Goal: Information Seeking & Learning: Learn about a topic

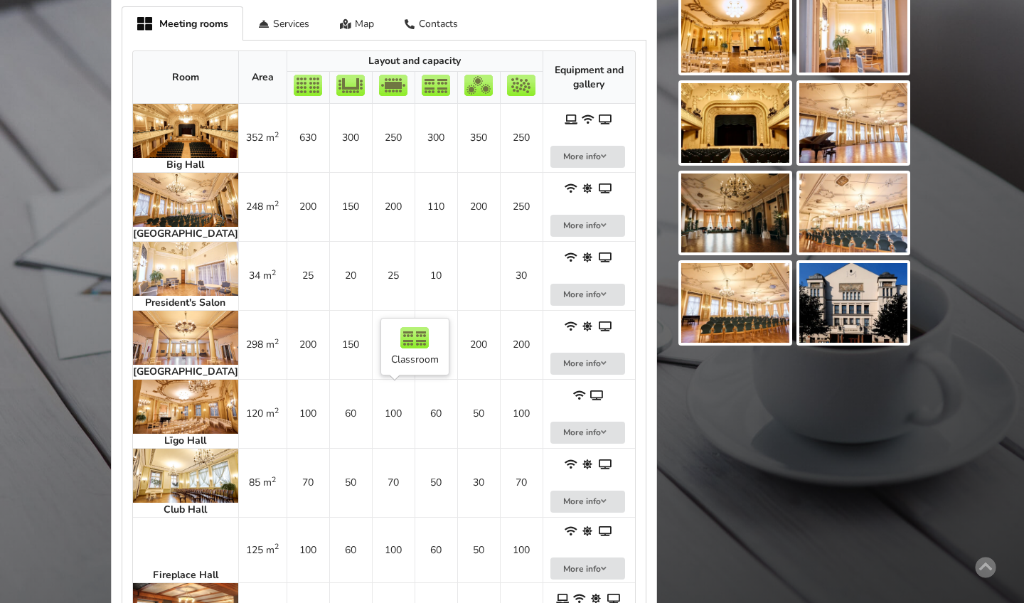
scroll to position [624, 0]
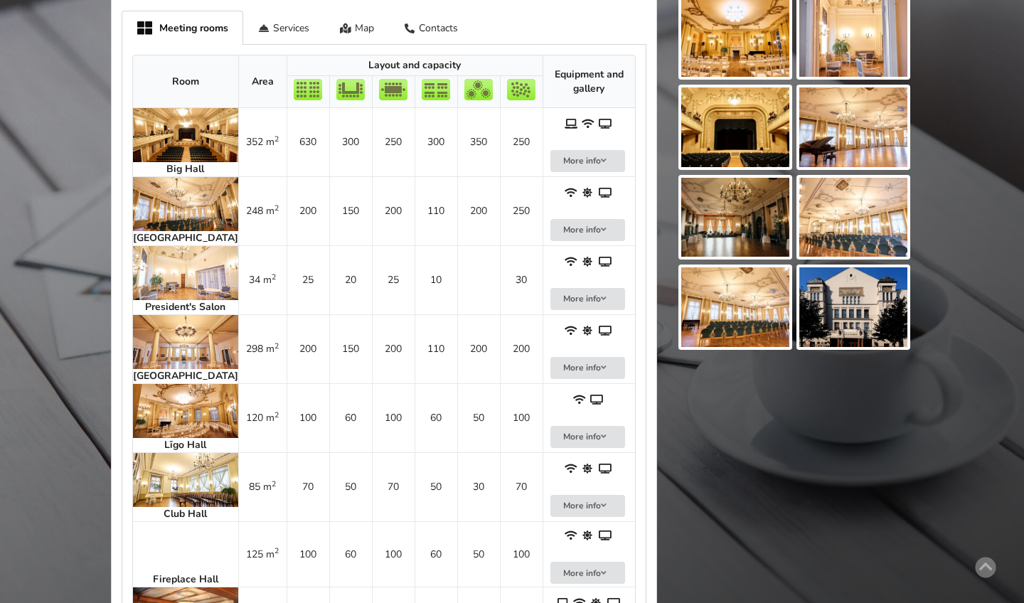
click at [154, 186] on img at bounding box center [185, 204] width 105 height 54
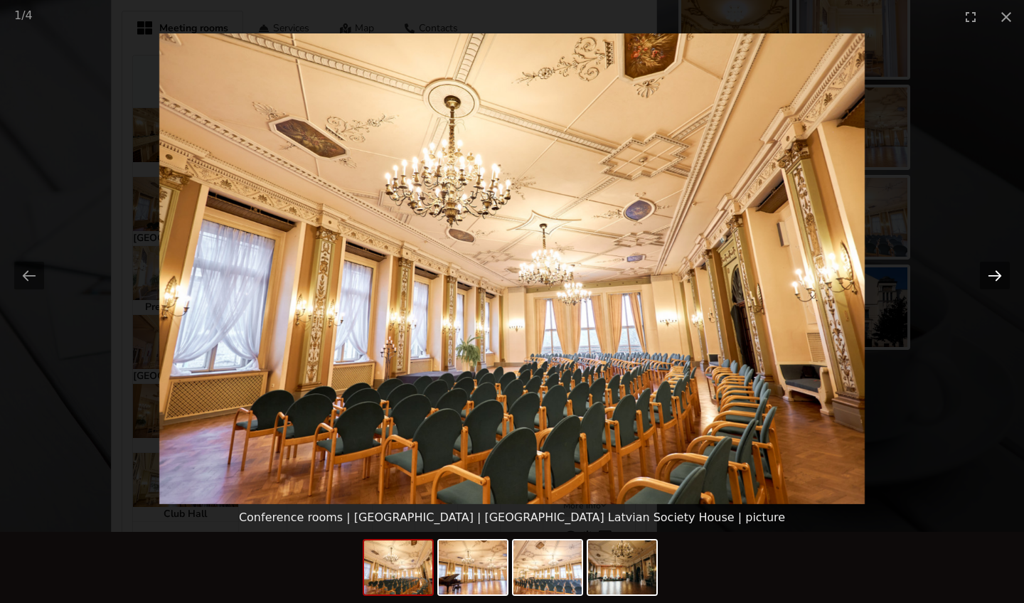
click at [407, 274] on button "Next slide" at bounding box center [995, 276] width 30 height 28
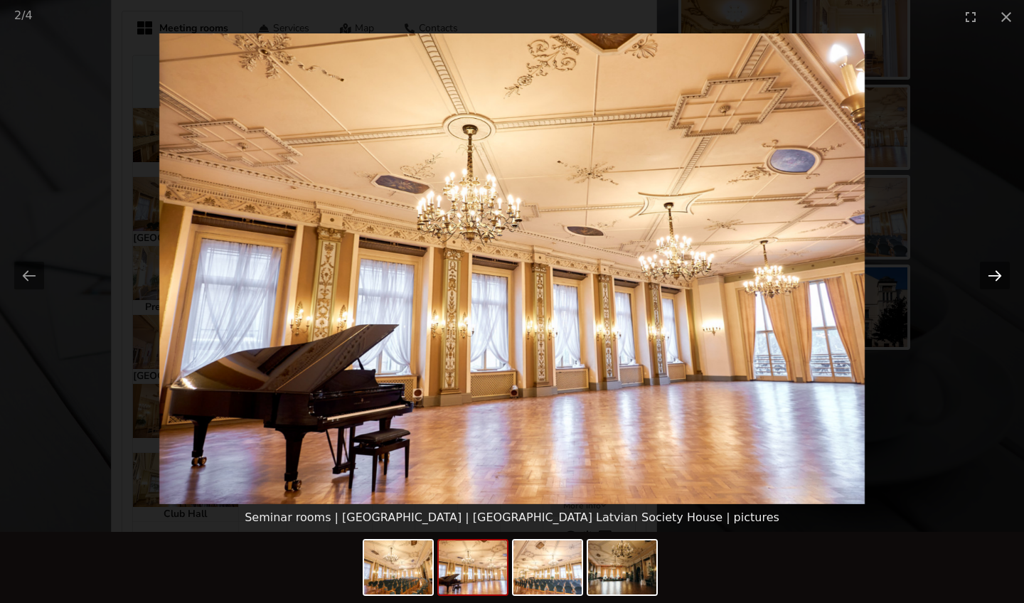
click at [407, 274] on button "Next slide" at bounding box center [995, 276] width 30 height 28
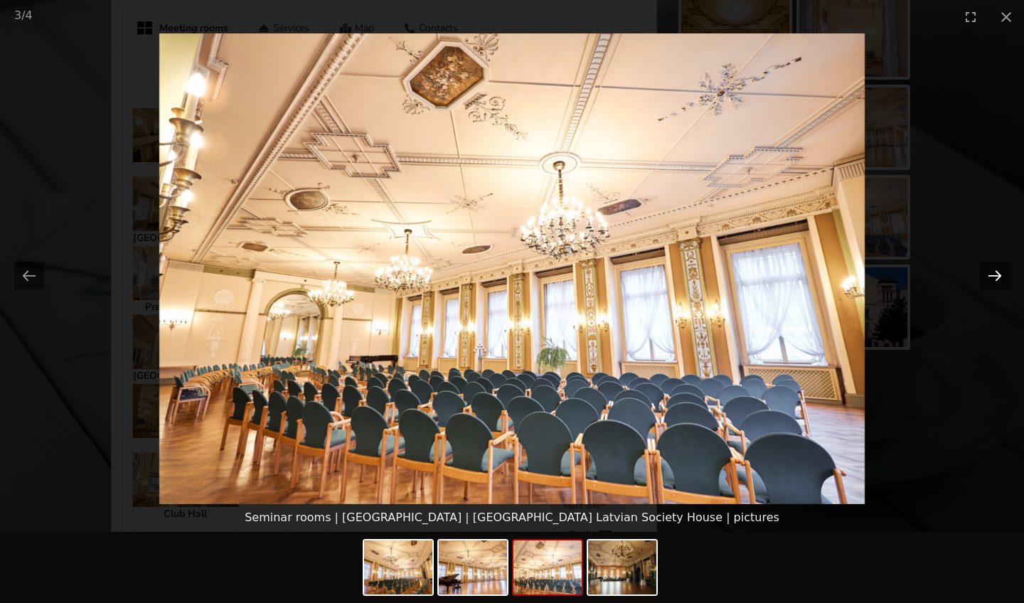
click at [407, 274] on button "Next slide" at bounding box center [995, 276] width 30 height 28
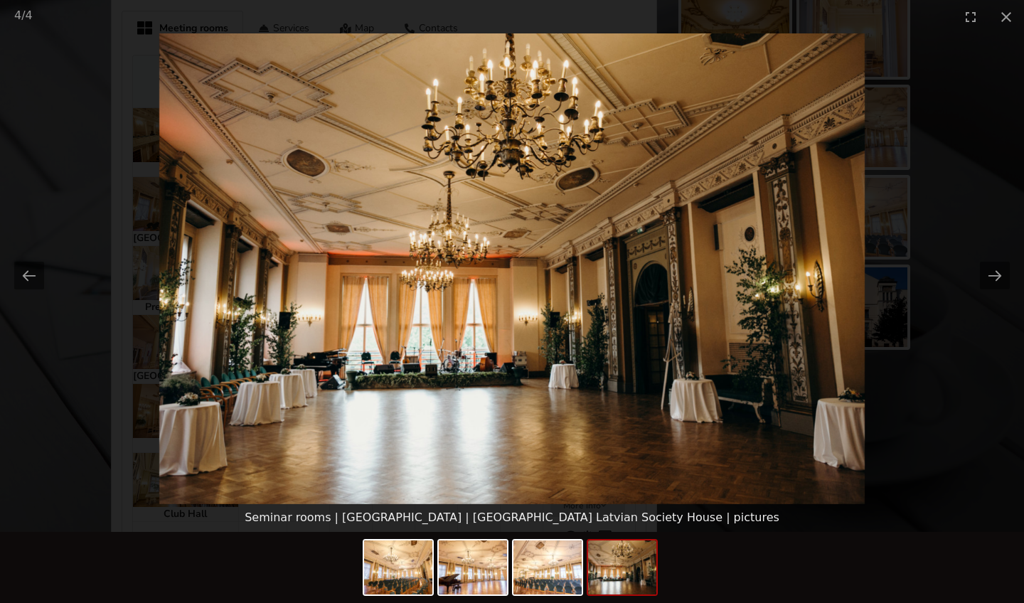
click at [109, 367] on picture at bounding box center [512, 268] width 1024 height 471
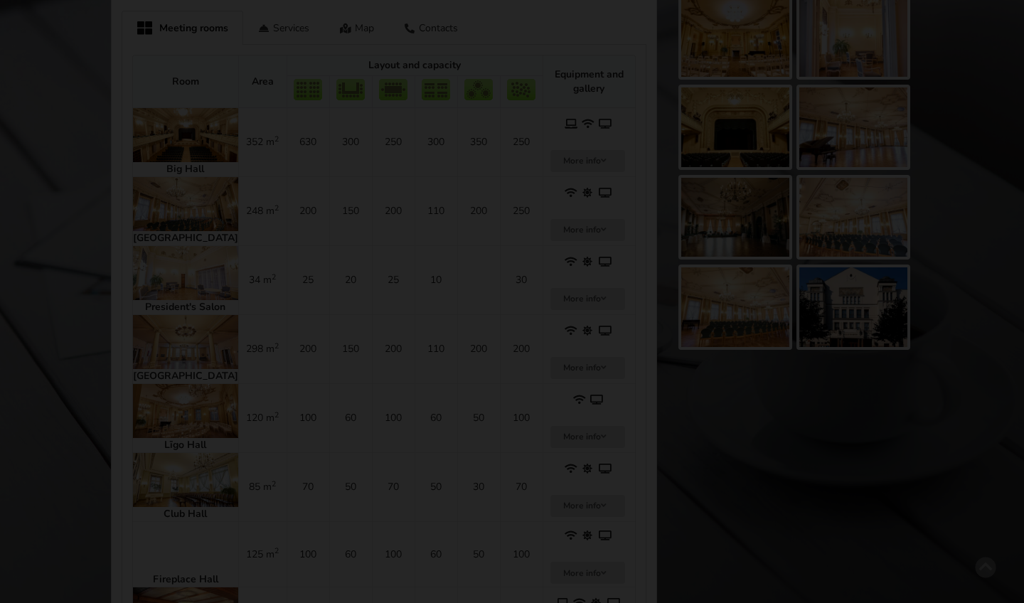
scroll to position [0, 0]
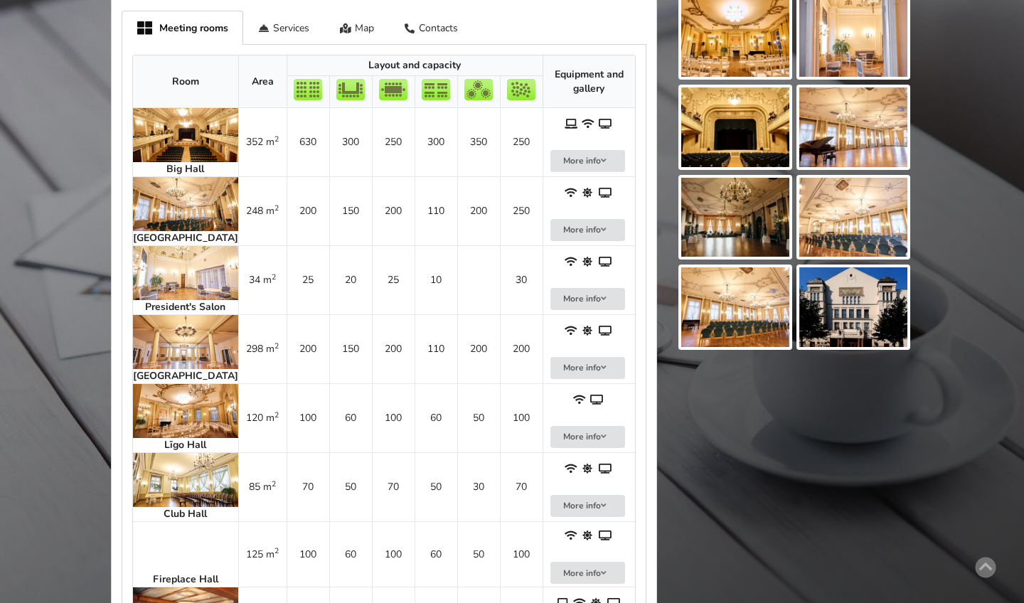
click at [163, 360] on img at bounding box center [185, 342] width 105 height 54
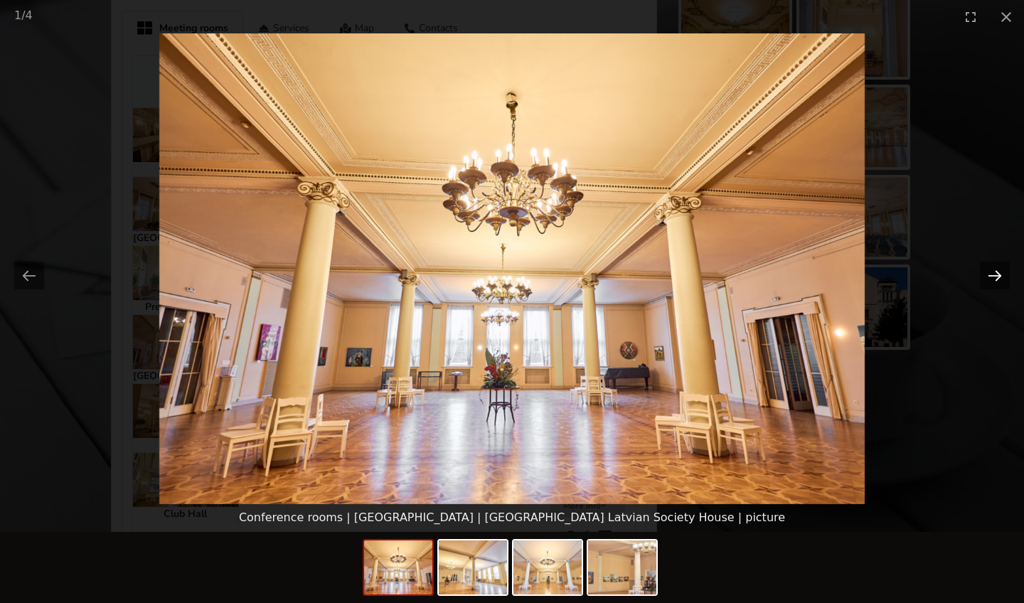
click at [407, 279] on button "Next slide" at bounding box center [995, 276] width 30 height 28
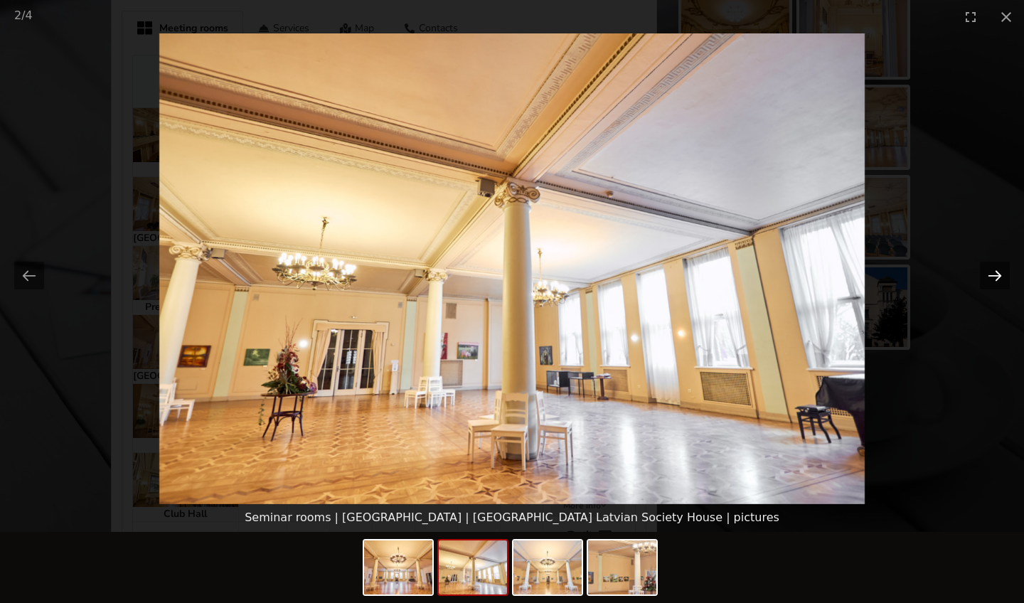
click at [407, 279] on button "Next slide" at bounding box center [995, 276] width 30 height 28
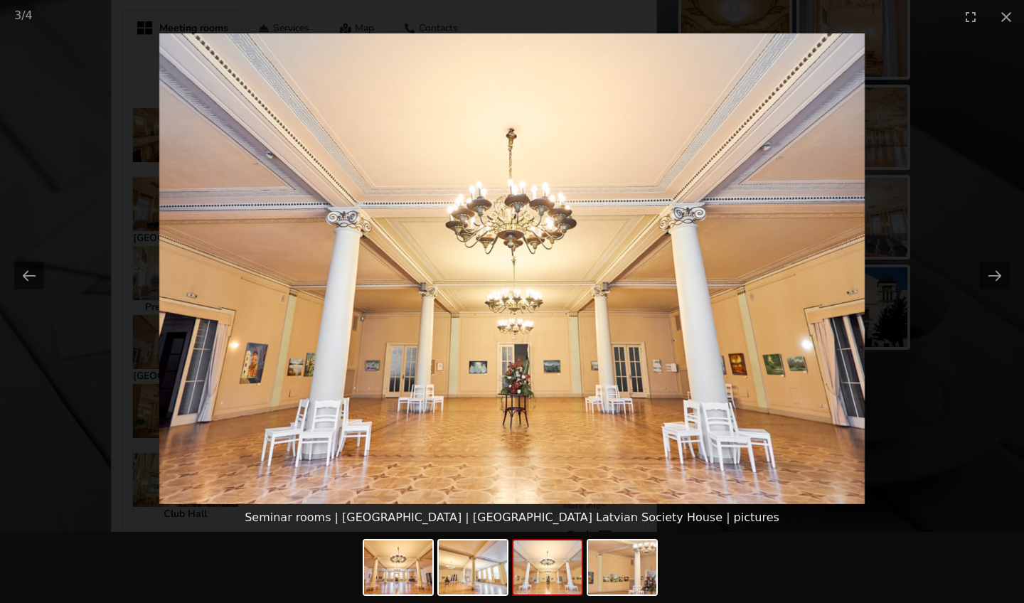
click at [407, 240] on picture at bounding box center [512, 268] width 1024 height 471
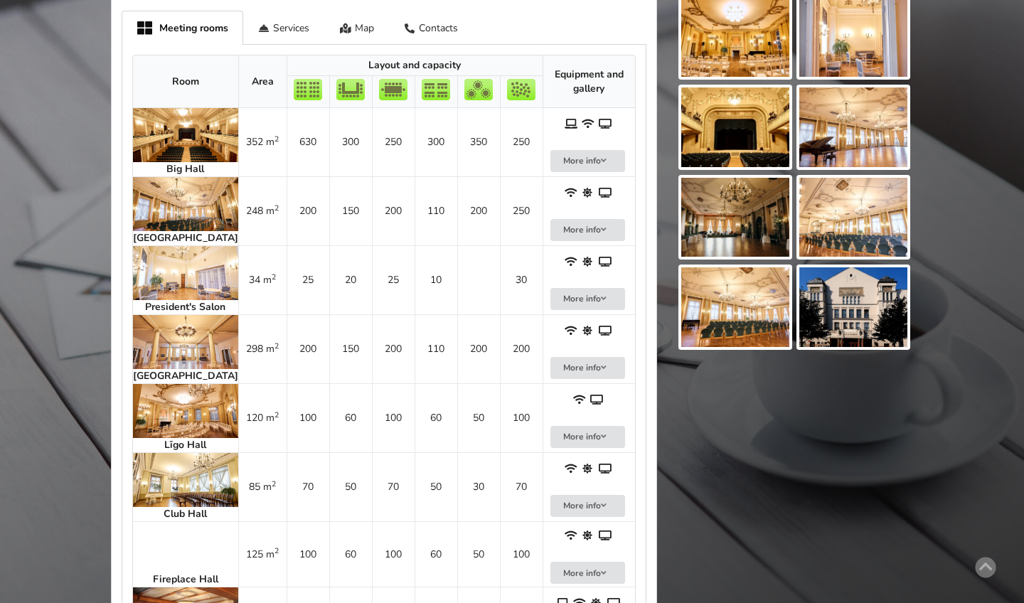
click at [175, 203] on img at bounding box center [185, 204] width 105 height 54
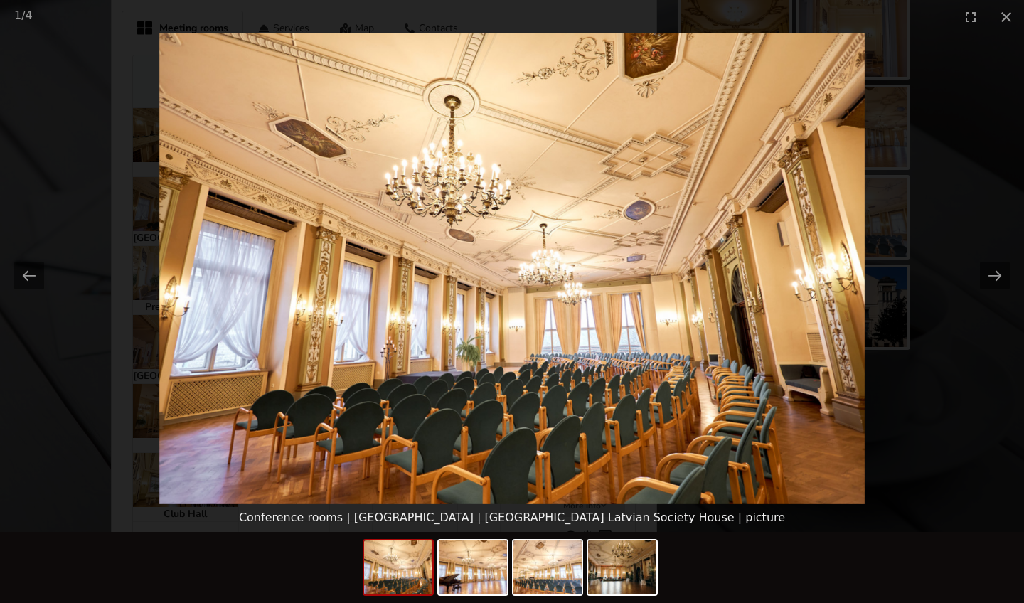
click at [407, 141] on picture at bounding box center [512, 268] width 1024 height 471
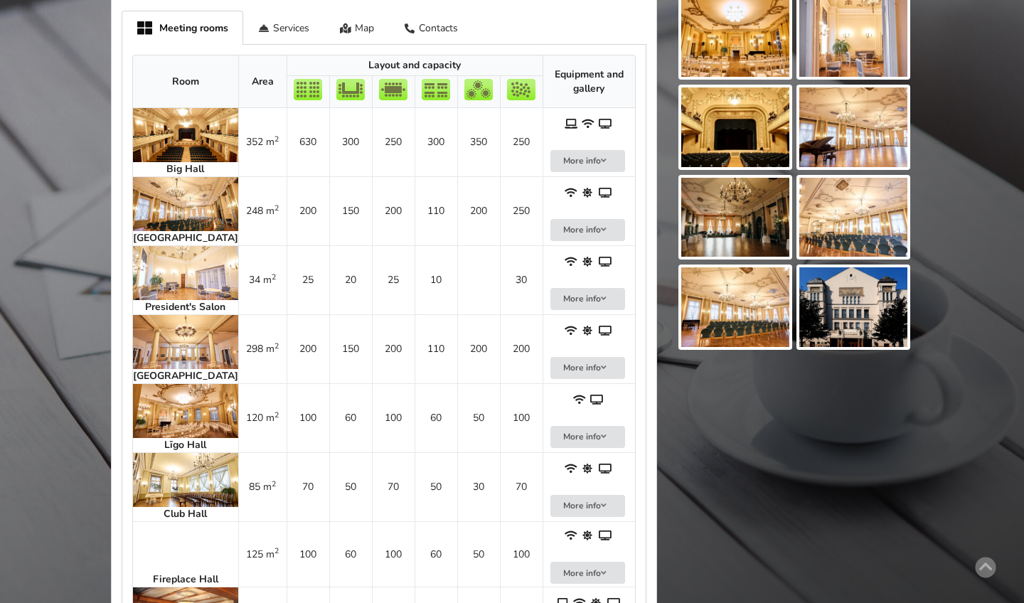
click at [138, 345] on img at bounding box center [185, 342] width 105 height 54
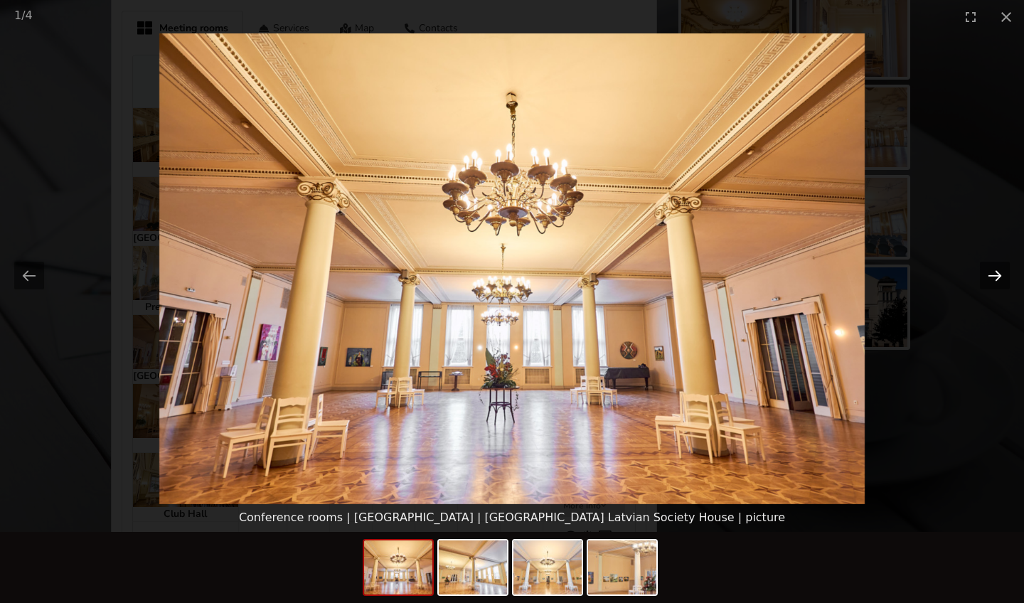
click at [407, 277] on button "Next slide" at bounding box center [995, 276] width 30 height 28
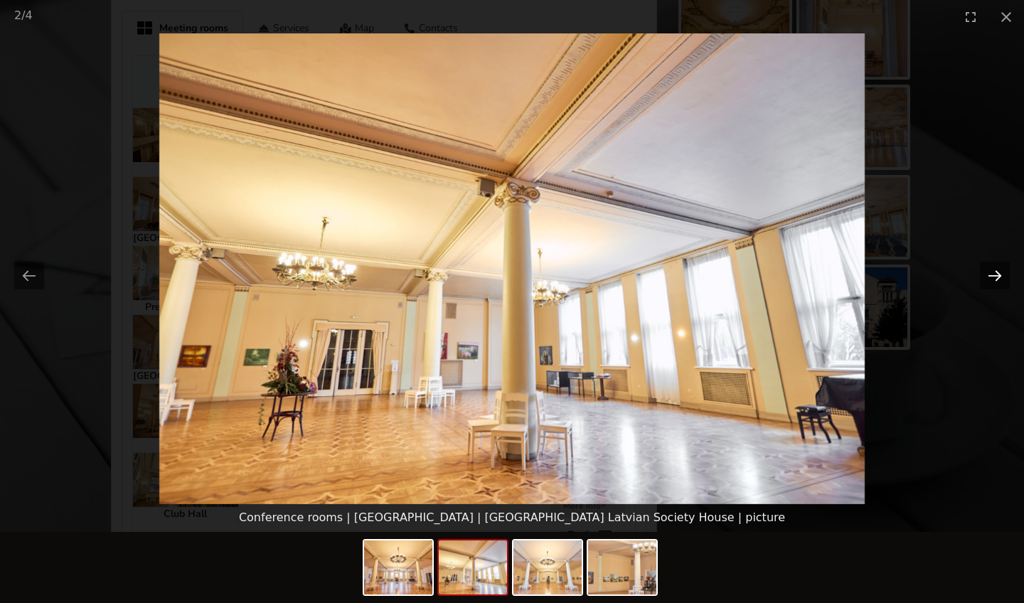
click at [407, 277] on button "Next slide" at bounding box center [995, 276] width 30 height 28
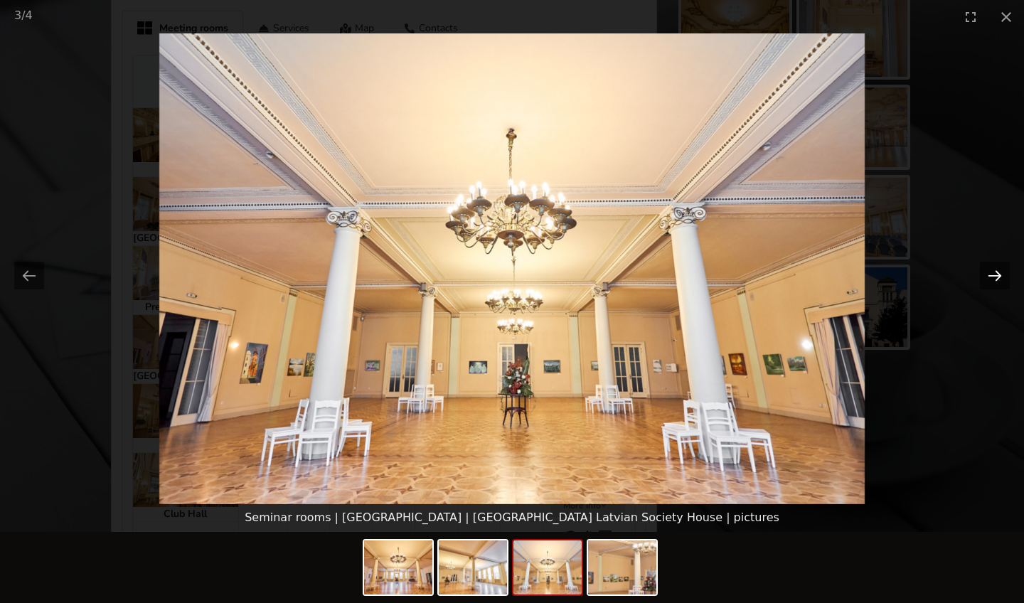
click at [407, 276] on button "Next slide" at bounding box center [995, 276] width 30 height 28
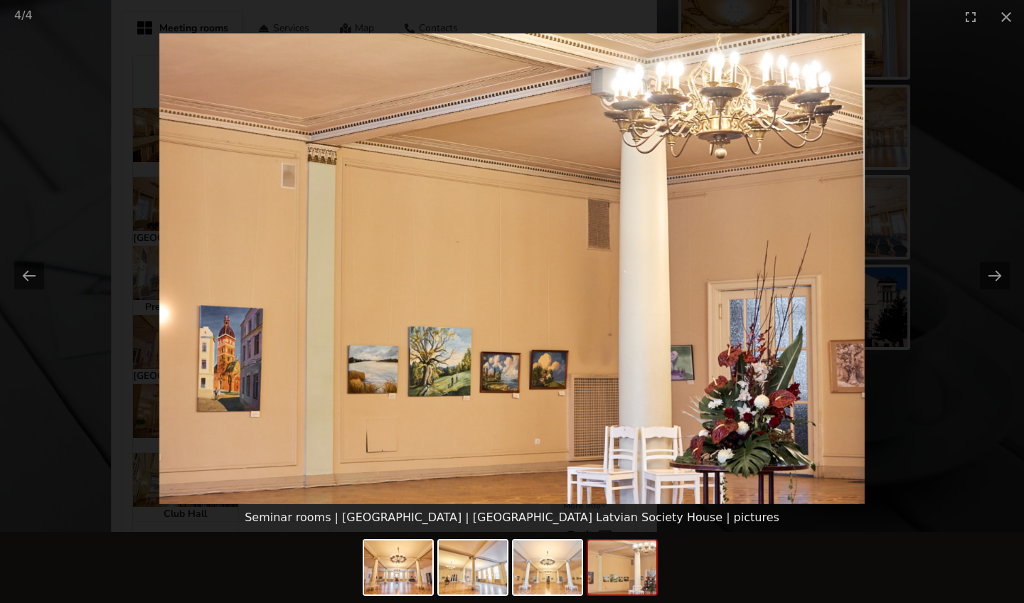
click at [407, 383] on picture at bounding box center [512, 268] width 1024 height 471
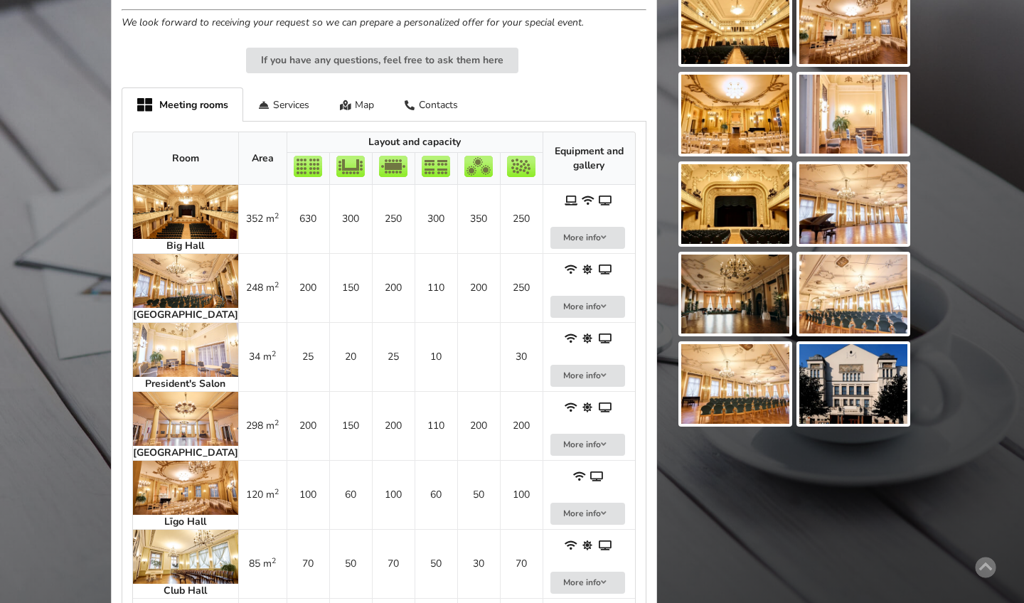
scroll to position [547, 0]
click at [163, 481] on img at bounding box center [185, 488] width 105 height 54
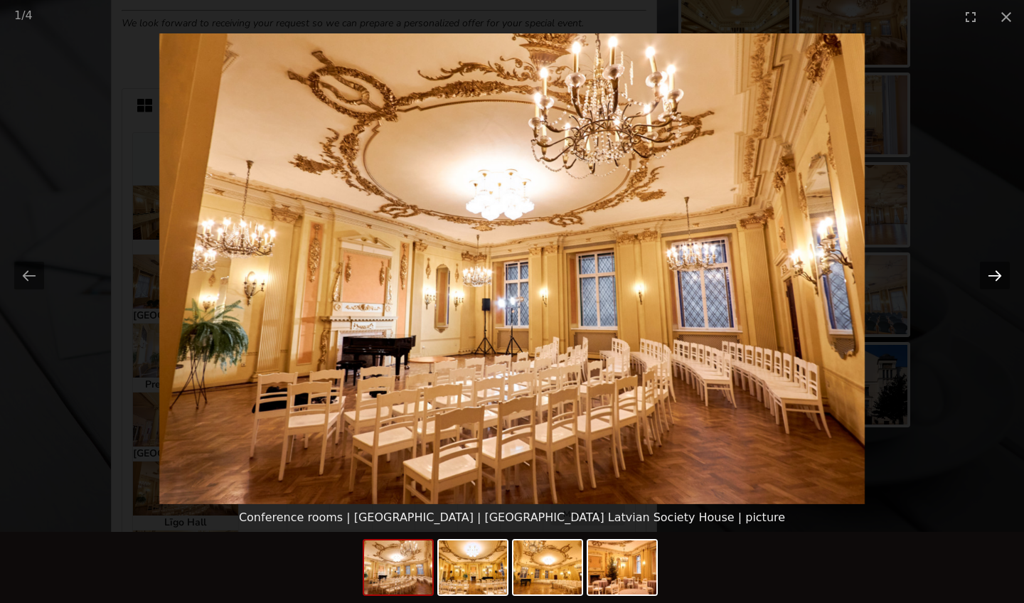
click at [407, 266] on button "Next slide" at bounding box center [995, 276] width 30 height 28
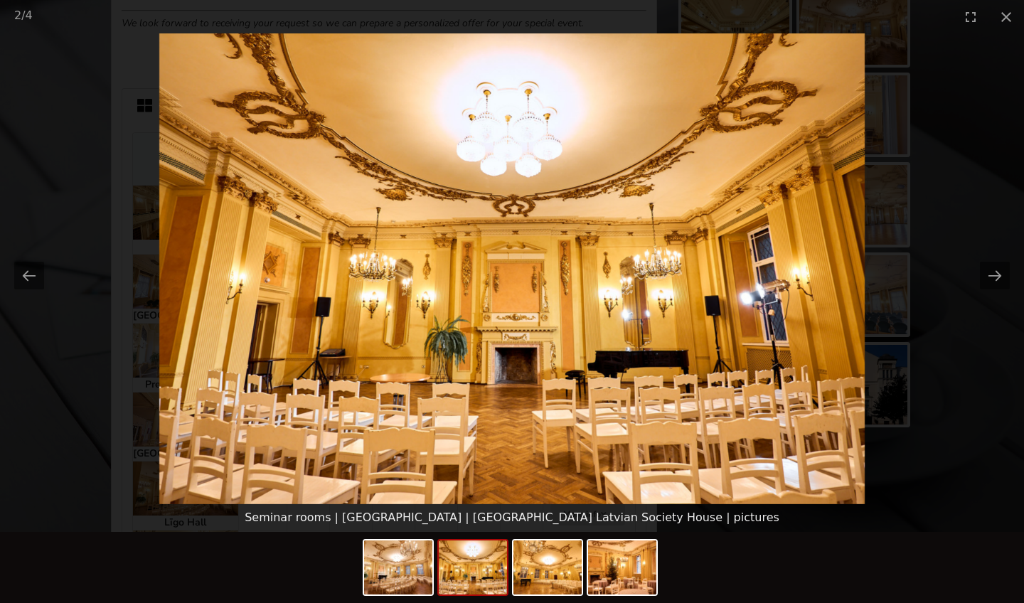
click at [407, 340] on picture at bounding box center [512, 268] width 1024 height 471
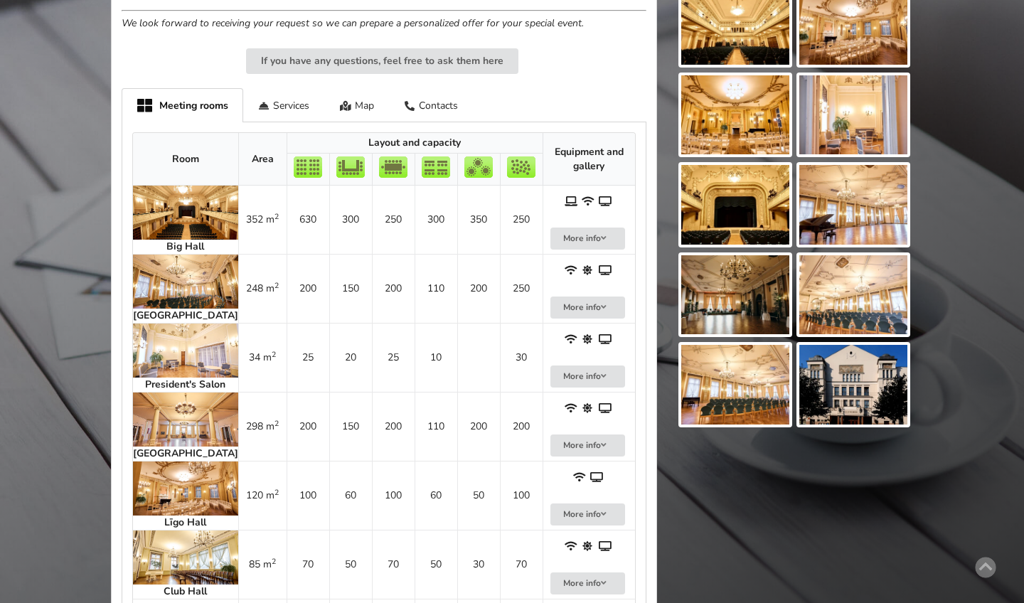
click at [175, 272] on img at bounding box center [185, 281] width 105 height 54
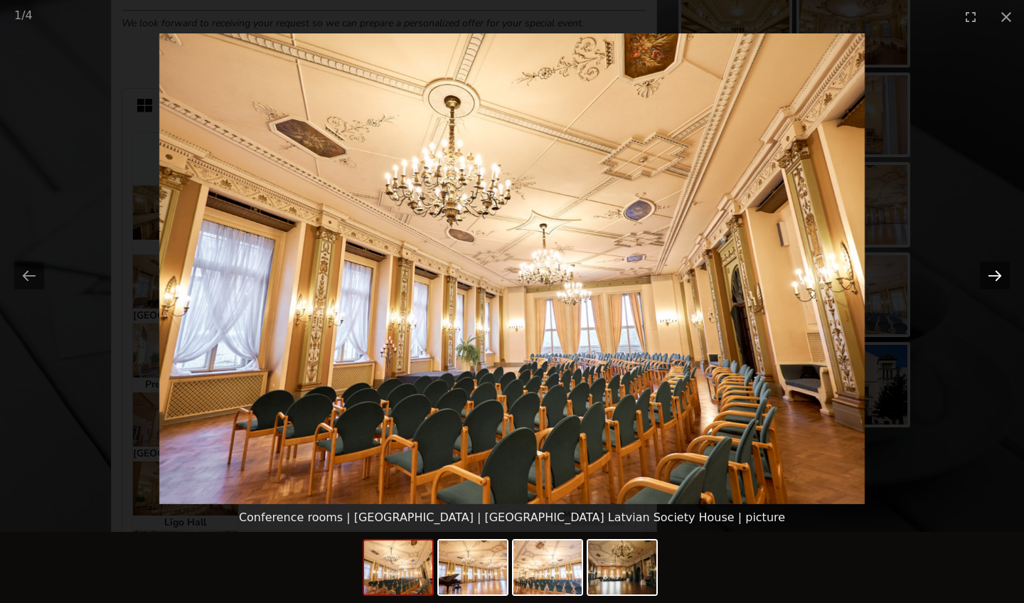
click at [407, 277] on button "Next slide" at bounding box center [995, 276] width 30 height 28
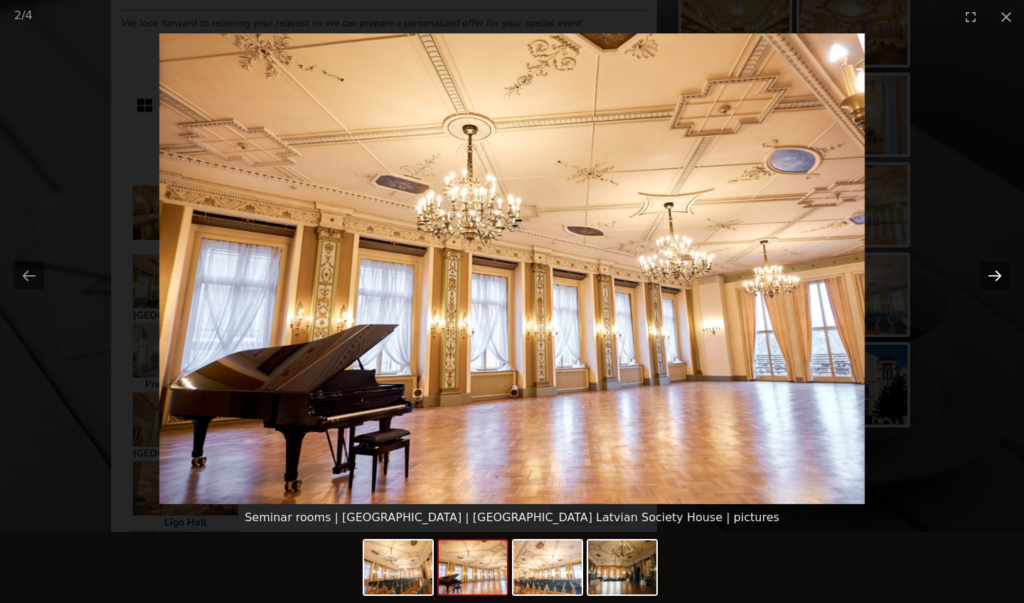
click at [407, 277] on button "Next slide" at bounding box center [995, 276] width 30 height 28
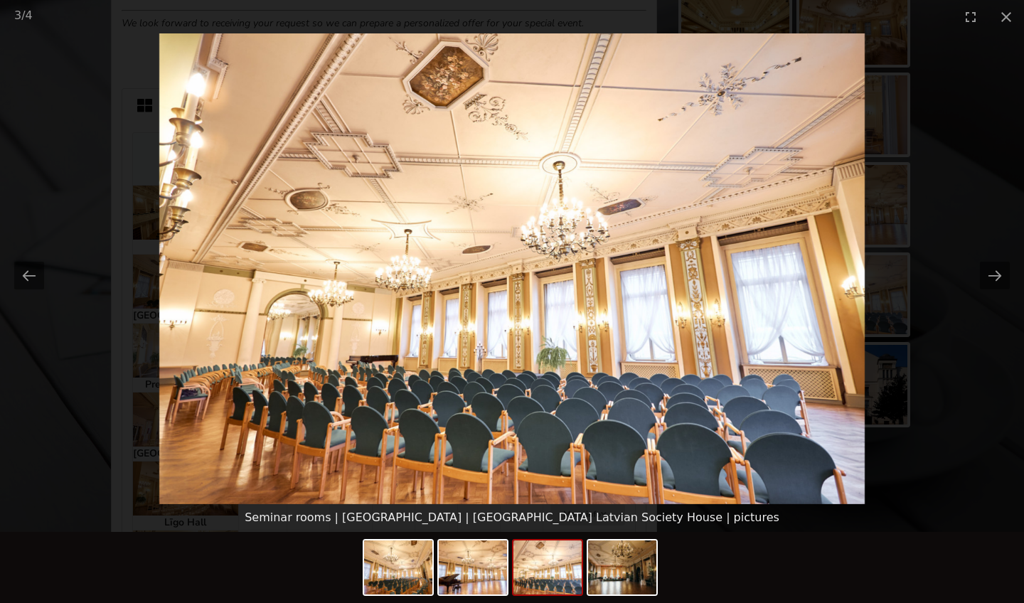
click at [407, 376] on picture at bounding box center [512, 268] width 1024 height 471
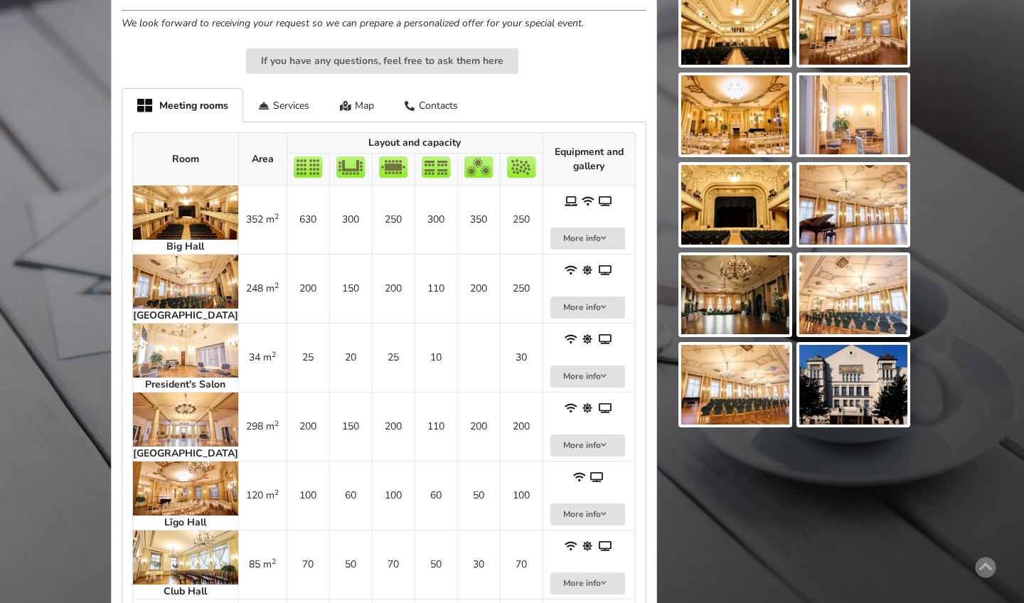
click at [162, 426] on img at bounding box center [185, 419] width 105 height 54
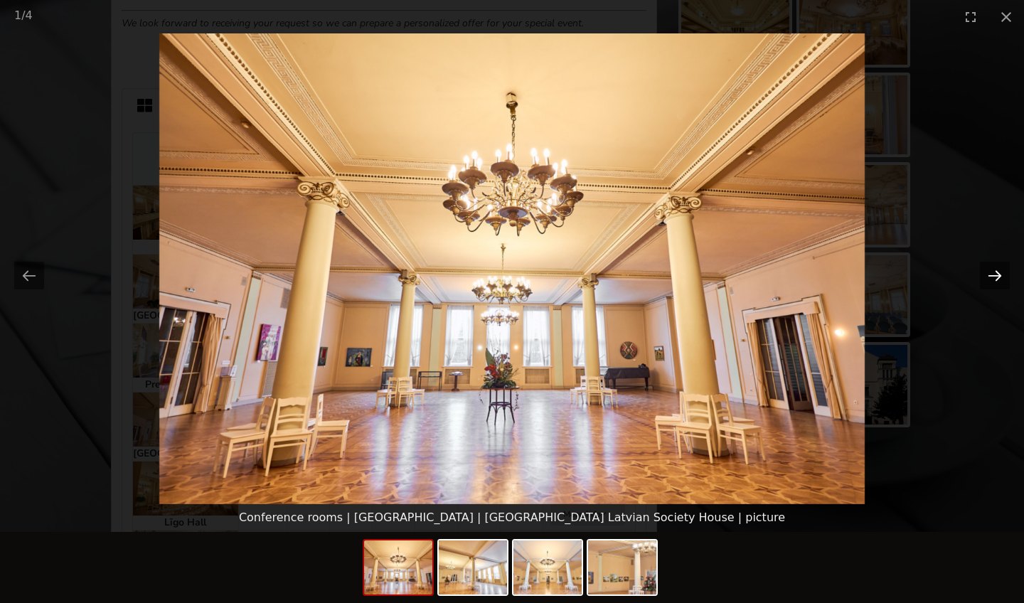
click at [407, 279] on button "Next slide" at bounding box center [995, 276] width 30 height 28
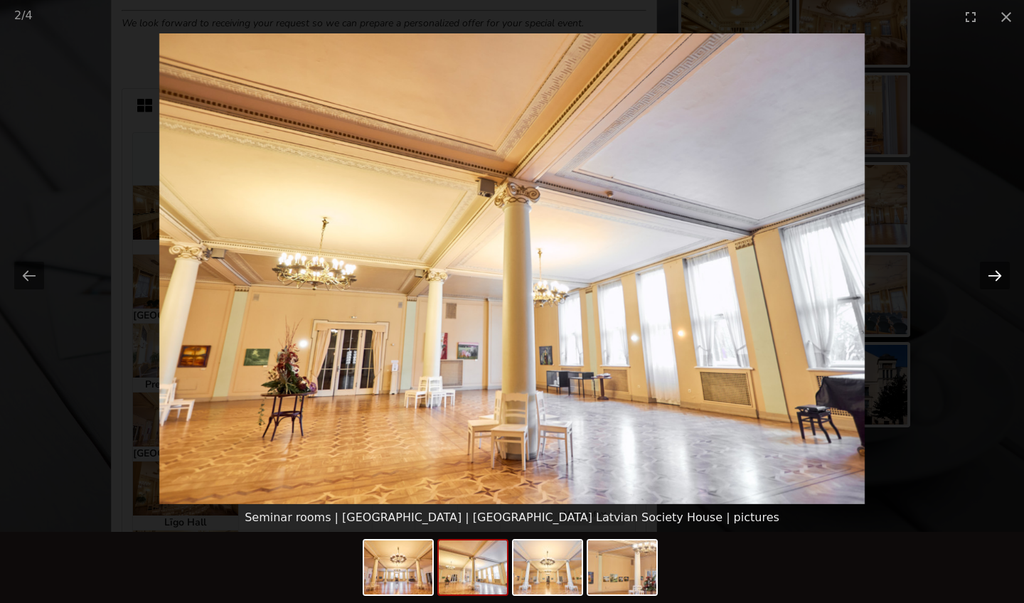
click at [407, 279] on button "Next slide" at bounding box center [995, 276] width 30 height 28
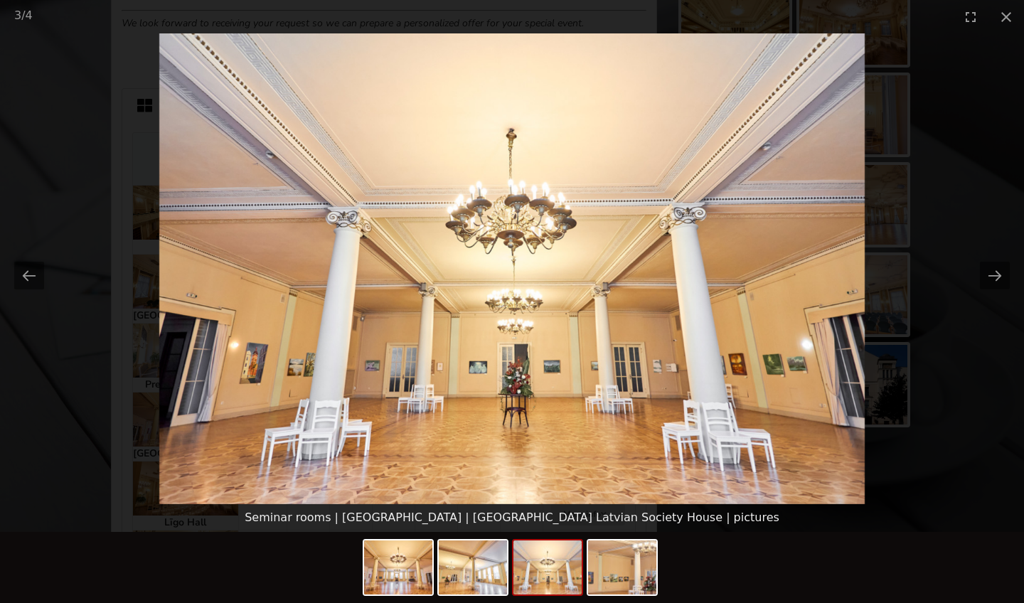
click at [407, 363] on picture at bounding box center [512, 268] width 1024 height 471
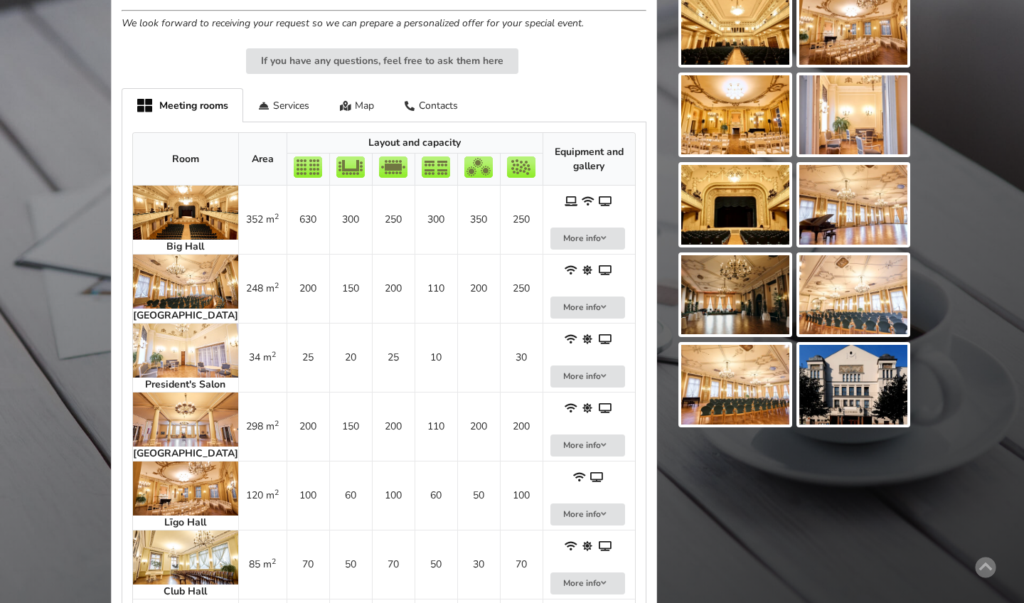
click at [160, 486] on img at bounding box center [185, 488] width 105 height 54
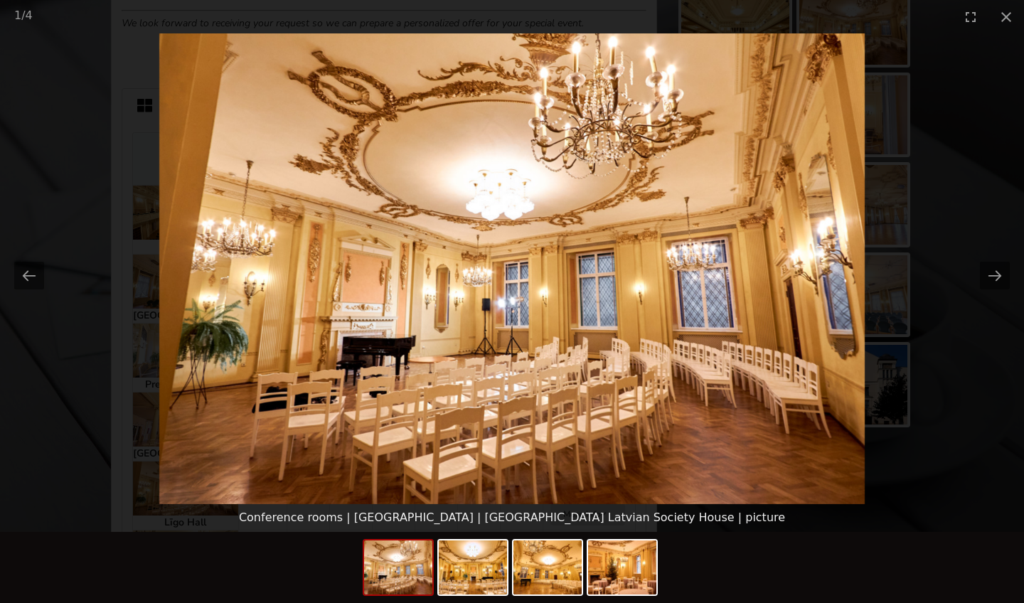
click at [107, 488] on picture at bounding box center [512, 268] width 1024 height 471
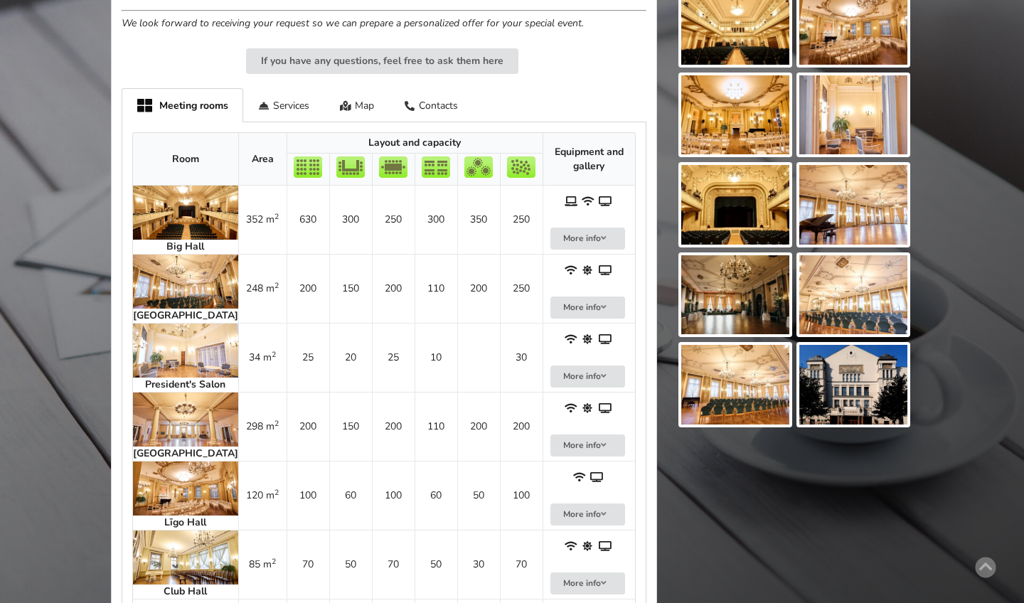
click at [177, 202] on img at bounding box center [185, 213] width 105 height 54
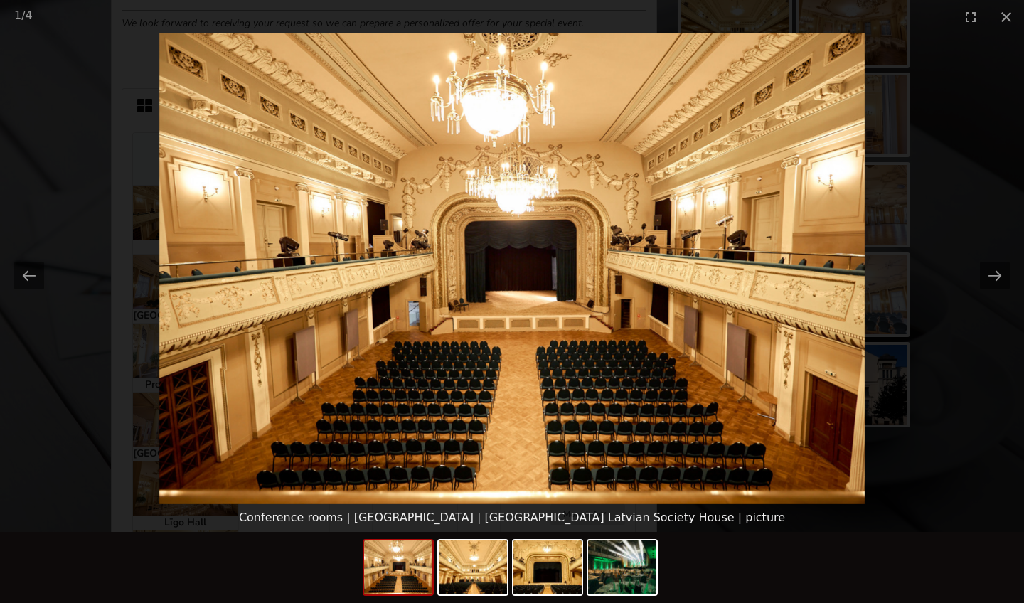
click at [157, 403] on picture at bounding box center [512, 268] width 1024 height 471
